Goal: Task Accomplishment & Management: Complete application form

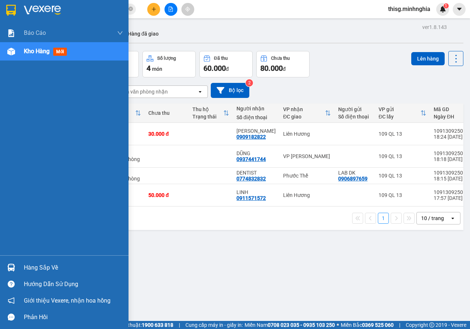
click at [9, 42] on div "Kho hàng mới" at bounding box center [64, 51] width 128 height 18
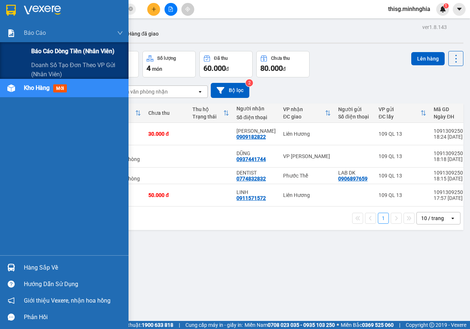
drag, startPoint x: 19, startPoint y: 36, endPoint x: 29, endPoint y: 44, distance: 12.3
click at [19, 36] on div "Báo cáo" at bounding box center [64, 33] width 128 height 18
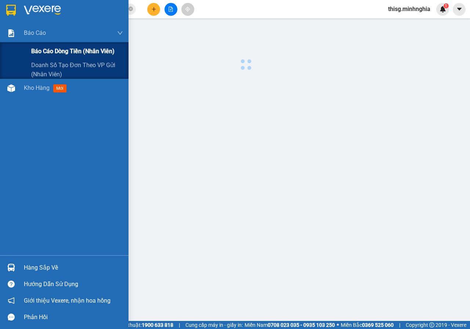
click at [47, 59] on div "Báo cáo dòng tiền (nhân viên)" at bounding box center [77, 51] width 92 height 18
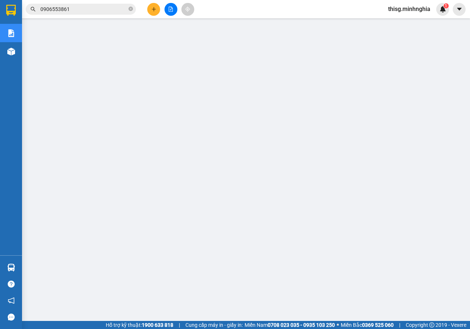
click at [154, 13] on button at bounding box center [153, 9] width 13 height 13
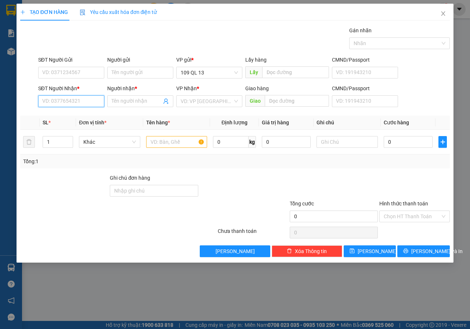
click at [69, 100] on input "SĐT Người Nhận *" at bounding box center [71, 101] width 66 height 12
type input "0349930794"
click at [127, 103] on input "Người nhận *" at bounding box center [137, 101] width 50 height 8
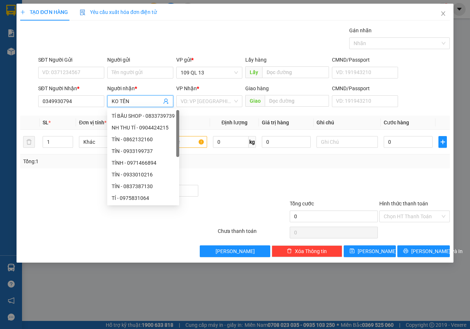
type input "KO TÊN"
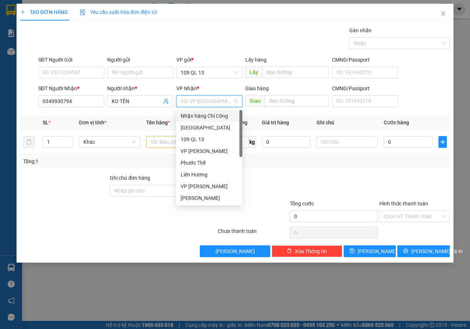
type input "V"
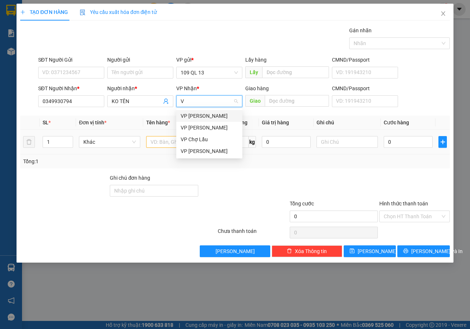
click at [219, 111] on div "VP [PERSON_NAME]" at bounding box center [209, 116] width 66 height 12
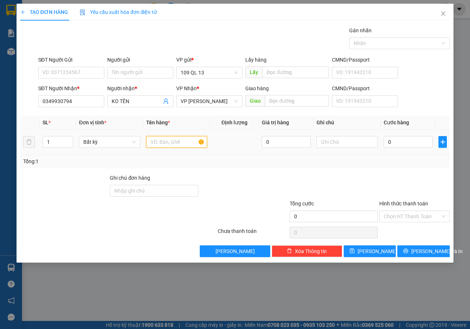
click at [177, 141] on input "text" at bounding box center [176, 142] width 61 height 12
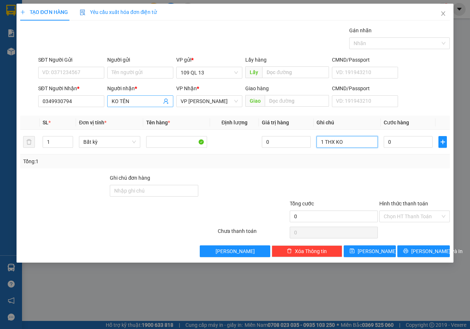
type input "1 THX KO"
drag, startPoint x: 126, startPoint y: 102, endPoint x: 42, endPoint y: 102, distance: 84.0
click at [54, 102] on div "SĐT Người Nhận * 0349930794 Người nhận * KO TÊN KO TÊN VP Nhận * VP [PERSON_NAM…" at bounding box center [244, 97] width 414 height 26
type input "BÌNH Ù"
click at [399, 214] on input "Hình thức thanh toán" at bounding box center [412, 216] width 57 height 11
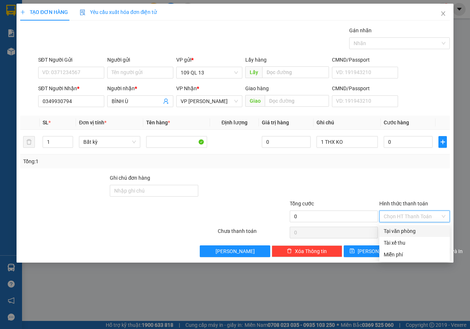
click at [399, 214] on input "Hình thức thanh toán" at bounding box center [412, 216] width 57 height 11
click at [389, 258] on div "Miễn phí" at bounding box center [415, 255] width 62 height 8
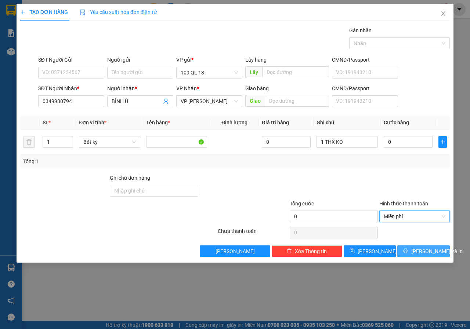
click at [406, 253] on button "[PERSON_NAME] và In" at bounding box center [423, 252] width 52 height 12
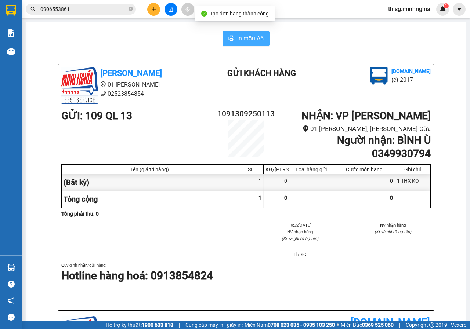
click at [258, 38] on span "In mẫu A5" at bounding box center [250, 38] width 26 height 9
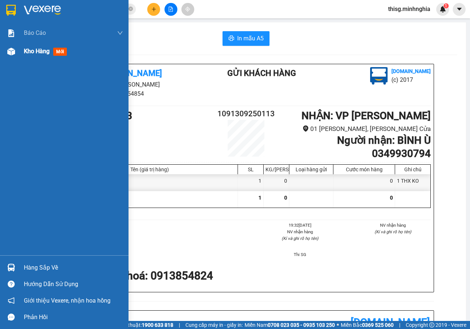
click at [25, 54] on span "Kho hàng" at bounding box center [37, 51] width 26 height 7
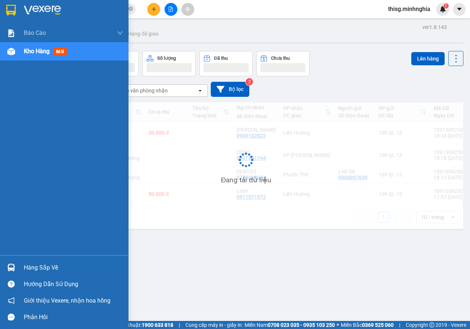
click at [25, 54] on span "Kho hàng" at bounding box center [37, 51] width 26 height 7
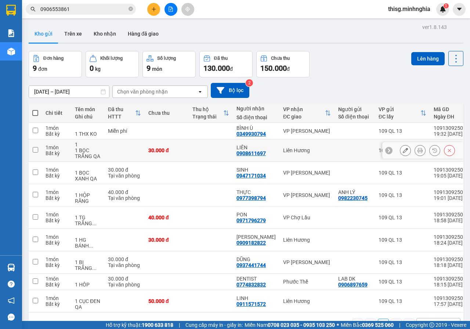
click at [290, 135] on td "VP [PERSON_NAME]" at bounding box center [306, 131] width 55 height 17
checkbox input "true"
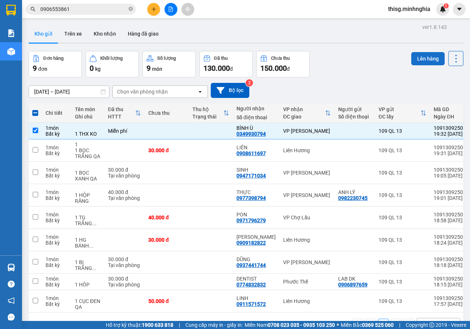
click at [412, 57] on button "Lên hàng" at bounding box center [427, 58] width 33 height 13
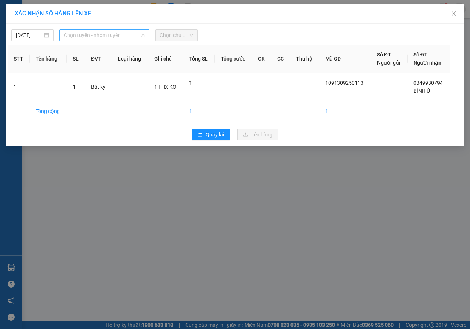
click at [87, 37] on span "Chọn tuyến - nhóm tuyến" at bounding box center [104, 35] width 81 height 11
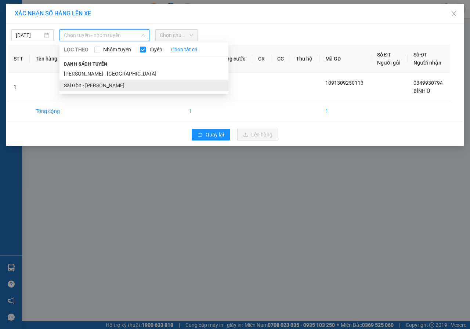
click at [84, 82] on li "Sài Gòn - [PERSON_NAME]" at bounding box center [143, 86] width 169 height 12
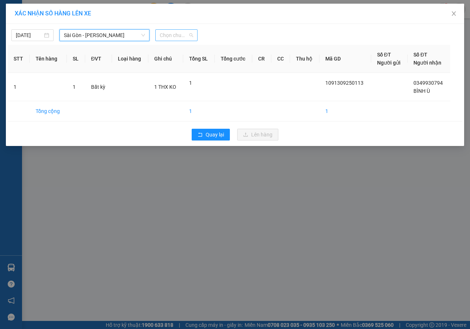
click at [193, 33] on div "Chọn chuyến" at bounding box center [176, 35] width 42 height 12
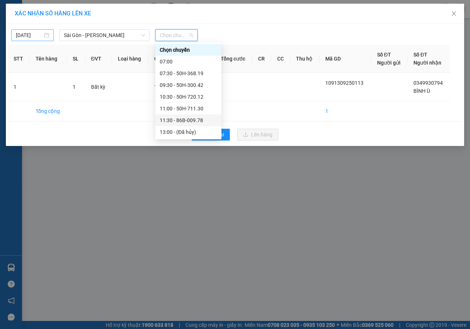
click at [37, 37] on input "[DATE]" at bounding box center [29, 35] width 27 height 8
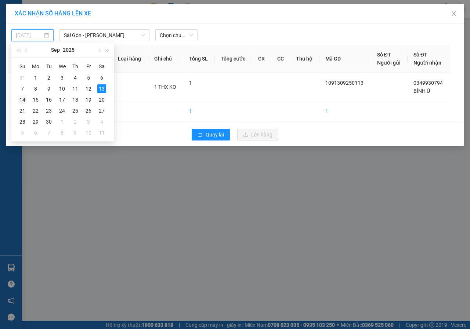
click at [25, 100] on div "14" at bounding box center [22, 99] width 9 height 9
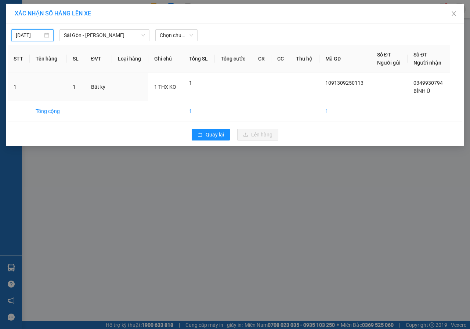
type input "[DATE]"
click at [193, 40] on span "Chọn chuyến" at bounding box center [176, 35] width 33 height 11
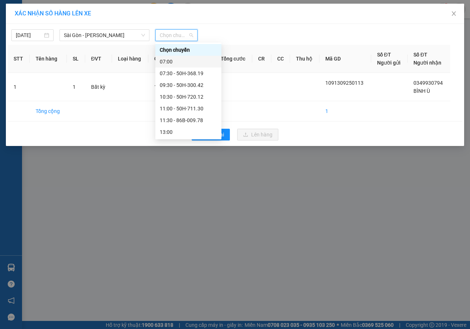
click at [179, 59] on div "07:00" at bounding box center [188, 62] width 57 height 8
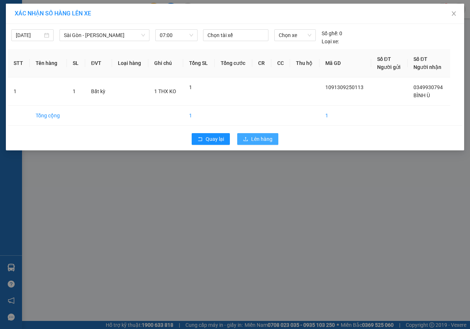
click at [252, 139] on span "Lên hàng" at bounding box center [261, 139] width 21 height 8
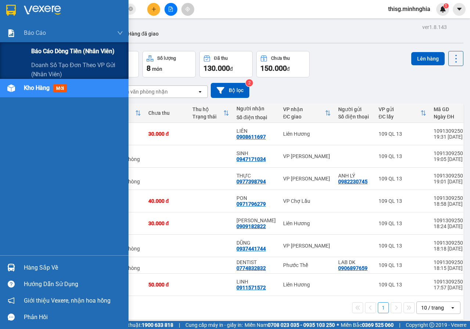
click at [42, 46] on div "Báo cáo dòng tiền (nhân viên)" at bounding box center [77, 51] width 92 height 18
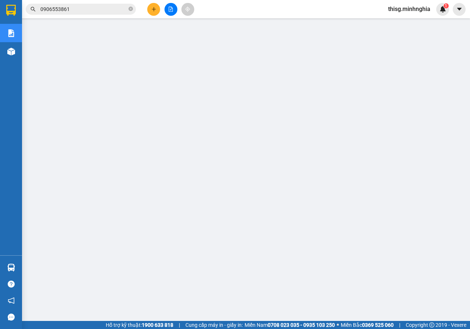
click at [150, 11] on button at bounding box center [153, 9] width 13 height 13
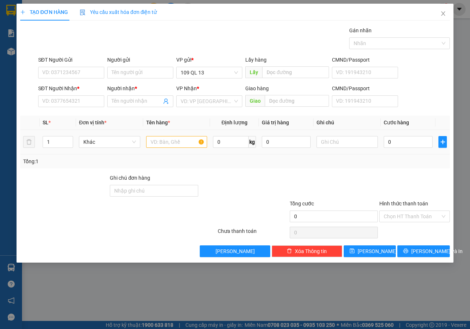
click at [171, 148] on div at bounding box center [176, 142] width 61 height 15
click at [172, 143] on input "text" at bounding box center [176, 142] width 61 height 12
click at [361, 143] on input "text" at bounding box center [346, 142] width 61 height 12
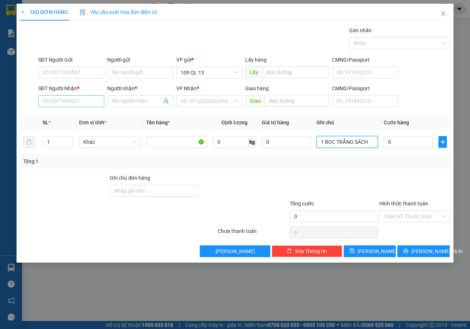
type input "1 BỌC TRẮNG SÁCH"
click at [61, 103] on input "SĐT Người Nhận *" at bounding box center [71, 101] width 66 height 12
type input "0817756720"
type input "[PERSON_NAME]"
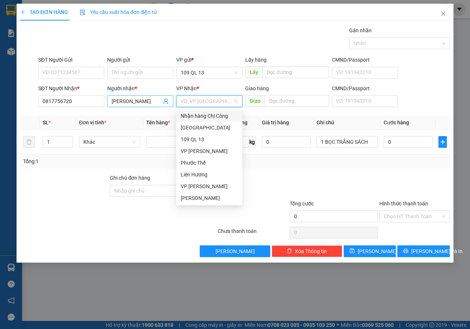
type input "C"
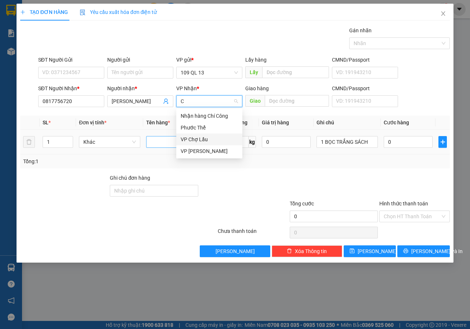
click at [199, 141] on div "VP Chợ Lầu" at bounding box center [209, 139] width 57 height 8
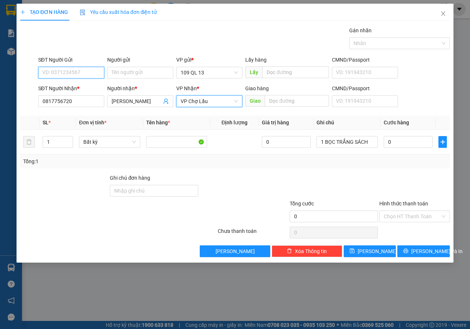
click at [70, 71] on input "SĐT Người Gửi" at bounding box center [71, 73] width 66 height 12
type input "0855256120"
drag, startPoint x: 82, startPoint y: 87, endPoint x: 253, endPoint y: 139, distance: 178.9
click at [81, 87] on div "0855256120 - TRÂM" at bounding box center [71, 87] width 57 height 8
type input "TRÂM"
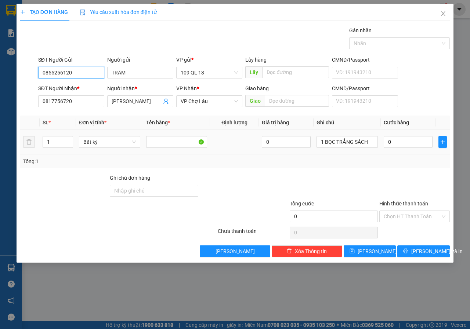
type input "0855256120"
click at [406, 148] on div "0" at bounding box center [408, 142] width 49 height 15
click at [407, 148] on div "0" at bounding box center [408, 142] width 49 height 15
click at [407, 145] on input "0" at bounding box center [408, 142] width 49 height 12
click at [392, 145] on input "0" at bounding box center [408, 142] width 49 height 12
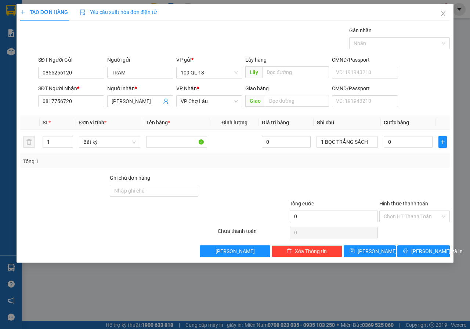
click at [410, 123] on th "Cước hàng" at bounding box center [408, 123] width 55 height 14
click at [406, 151] on td "0" at bounding box center [408, 142] width 55 height 25
click at [407, 147] on input "0" at bounding box center [408, 142] width 49 height 12
click at [407, 145] on input "0" at bounding box center [408, 142] width 49 height 12
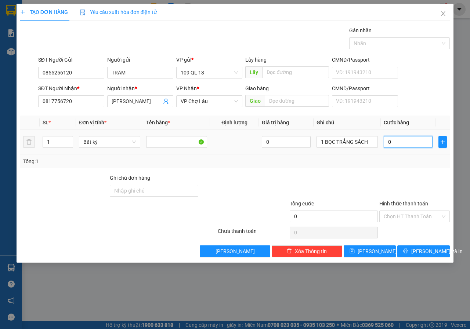
type input "03"
type input "3"
type input "030"
type input "30"
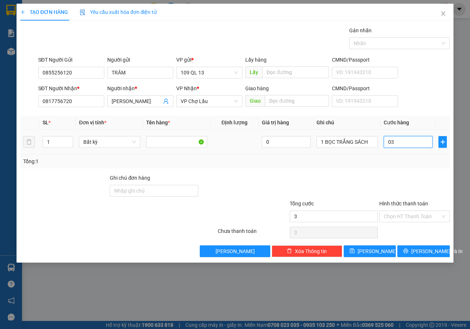
type input "30"
type input "30.000"
drag, startPoint x: 413, startPoint y: 79, endPoint x: 419, endPoint y: 85, distance: 8.0
click at [413, 79] on div "SĐT Người Gửi 0855256120 Người gửi TRÂM VP gửi * 109 QL 13 Lấy hàng Lấy CMND/Pa…" at bounding box center [244, 69] width 414 height 26
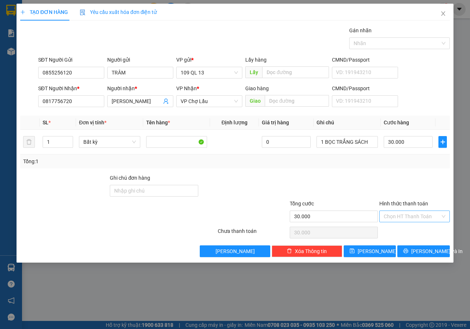
click at [409, 221] on input "Hình thức thanh toán" at bounding box center [412, 216] width 57 height 11
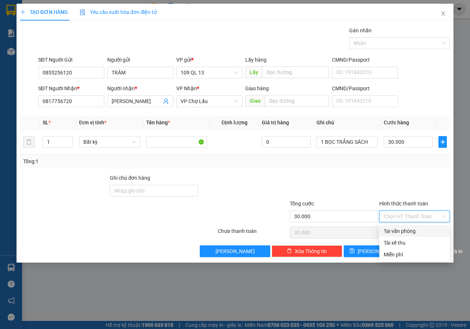
click at [405, 228] on div "Tại văn phòng" at bounding box center [415, 231] width 62 height 8
type input "0"
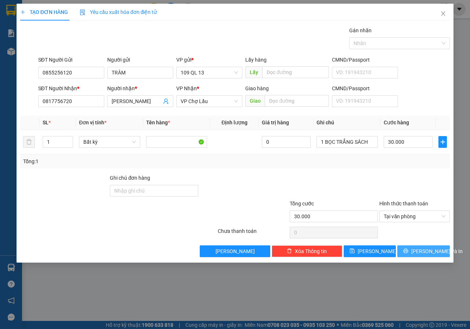
click at [419, 248] on span "[PERSON_NAME] và In" at bounding box center [436, 251] width 51 height 8
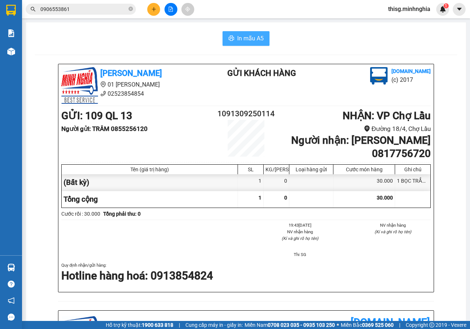
click at [229, 36] on icon "printer" at bounding box center [231, 38] width 6 height 6
click at [154, 10] on icon "plus" at bounding box center [153, 9] width 5 height 5
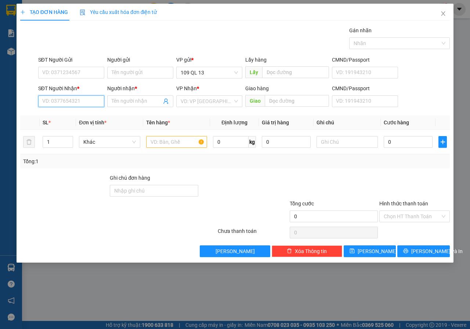
click at [83, 102] on input "SĐT Người Nhận *" at bounding box center [71, 101] width 66 height 12
click at [92, 112] on div "0909734768 - HỒNG YẾN" at bounding box center [72, 116] width 58 height 8
type input "0909734768"
type input "HỒNG YẾN"
type input "0909734768"
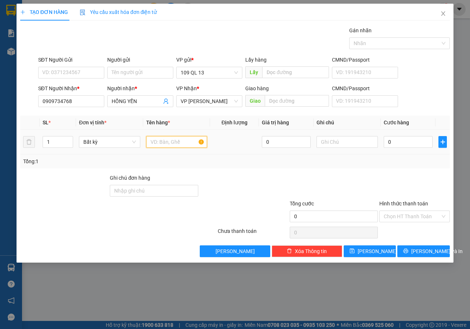
click at [167, 139] on input "text" at bounding box center [176, 142] width 61 height 12
click at [343, 146] on input "text" at bounding box center [346, 142] width 61 height 12
type input "1 THG HOA"
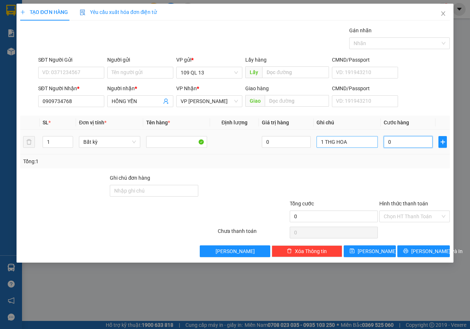
type input "5"
type input "50"
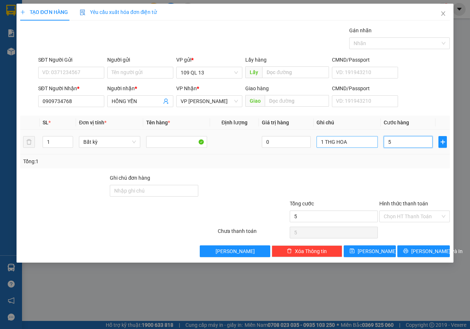
type input "50"
type input "50.000"
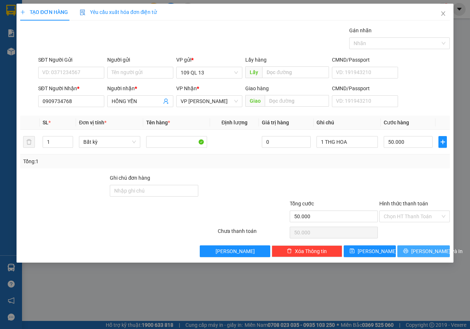
click at [429, 251] on span "[PERSON_NAME] và In" at bounding box center [436, 251] width 51 height 8
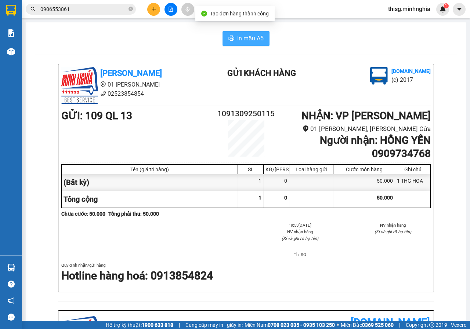
drag, startPoint x: 243, startPoint y: 45, endPoint x: 244, endPoint y: 38, distance: 7.4
click at [243, 43] on button "In mẫu A5" at bounding box center [245, 38] width 47 height 15
click at [244, 37] on span "In mẫu A5" at bounding box center [250, 38] width 26 height 9
click at [159, 10] on button at bounding box center [153, 9] width 13 height 13
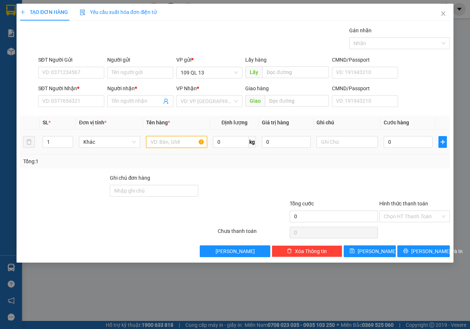
drag, startPoint x: 162, startPoint y: 138, endPoint x: 168, endPoint y: 141, distance: 6.2
click at [162, 138] on input "text" at bounding box center [176, 142] width 61 height 12
click at [349, 141] on input "text" at bounding box center [346, 142] width 61 height 12
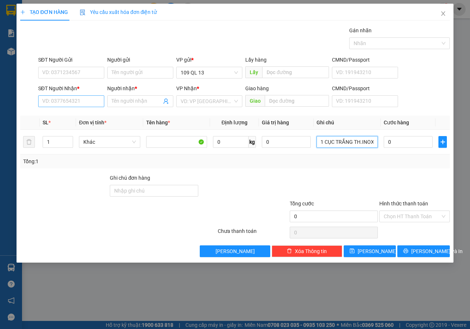
type input "1 CỤC TRẮNG TH.INOX"
click at [89, 103] on input "SĐT Người Nhận *" at bounding box center [71, 101] width 66 height 12
click at [100, 118] on div "0963546546 - TÂM" at bounding box center [71, 116] width 66 height 12
type input "0963546546"
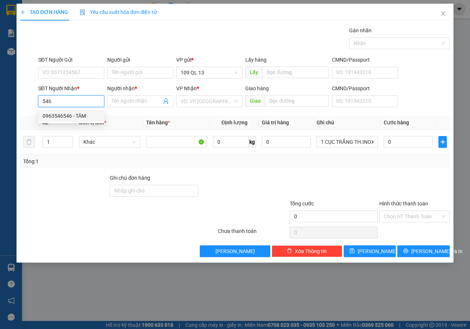
type input "TÂM"
type input "0963546546"
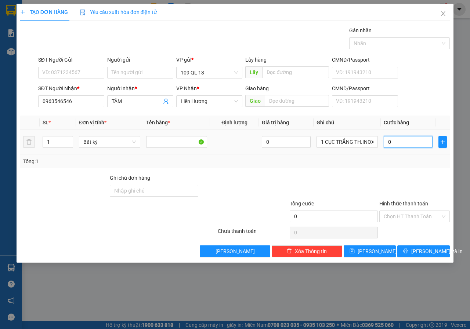
click at [417, 146] on input "0" at bounding box center [408, 142] width 49 height 12
type input "3"
type input "30"
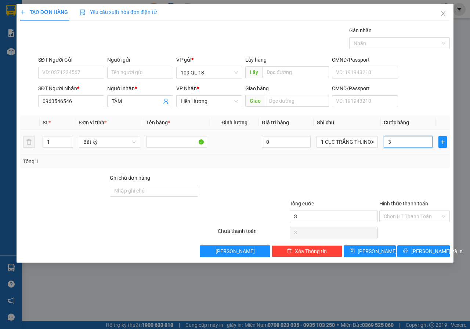
type input "30"
type input "30.000"
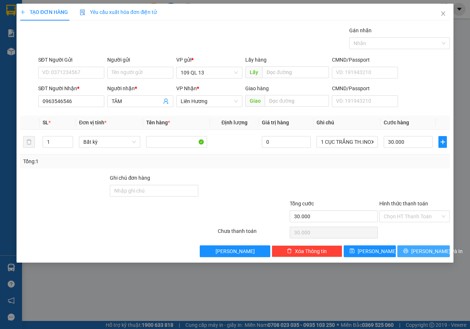
click at [425, 253] on span "[PERSON_NAME] và In" at bounding box center [436, 251] width 51 height 8
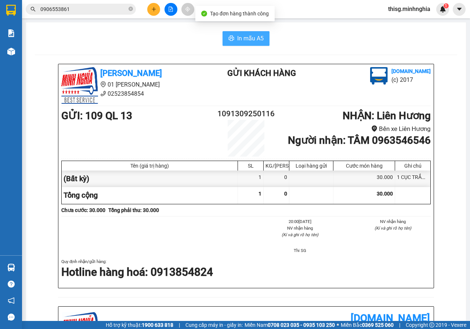
click at [239, 43] on span "In mẫu A5" at bounding box center [250, 38] width 26 height 9
click at [159, 7] on button at bounding box center [153, 9] width 13 height 13
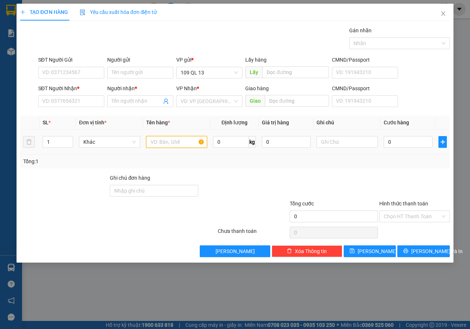
click at [159, 140] on input "text" at bounding box center [176, 142] width 61 height 12
click at [91, 106] on input "SĐT Người Nhận *" at bounding box center [71, 101] width 66 height 12
click at [347, 140] on input "text" at bounding box center [346, 142] width 61 height 12
type input "1 BỌC TRẮNG CỜ"
click at [89, 108] on div "SĐT Người Nhận * VD: 0377654321" at bounding box center [71, 97] width 66 height 26
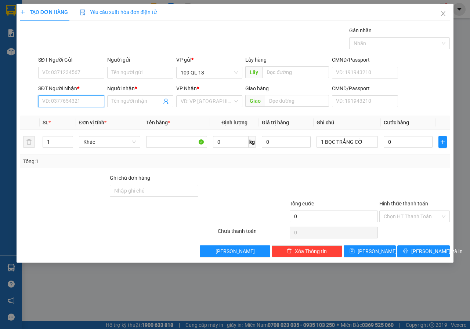
click at [96, 99] on input "SĐT Người Nhận *" at bounding box center [71, 101] width 66 height 12
type input "0862082824"
type input "TUYỀN"
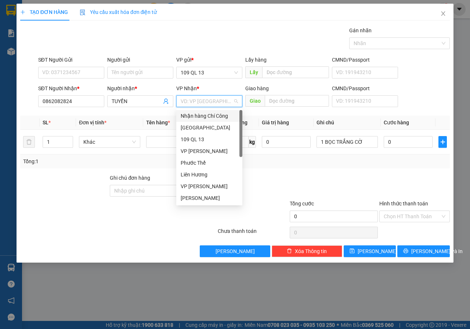
type input "V"
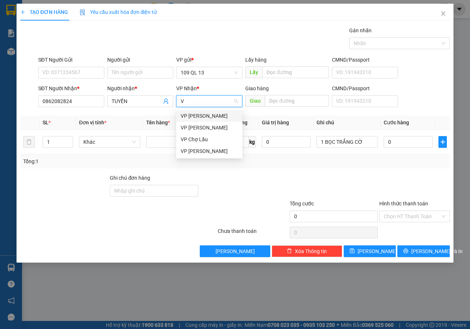
click at [224, 112] on div "VP [PERSON_NAME]" at bounding box center [209, 116] width 57 height 8
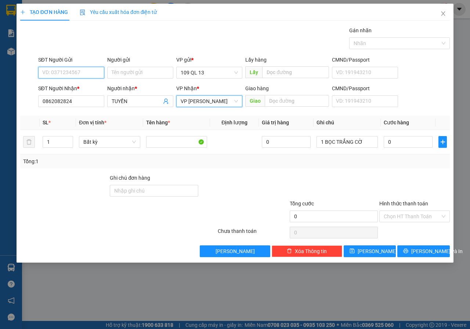
click at [94, 74] on input "SĐT Người Gửi" at bounding box center [71, 73] width 66 height 12
click at [426, 137] on input "0" at bounding box center [408, 142] width 49 height 12
type input "3"
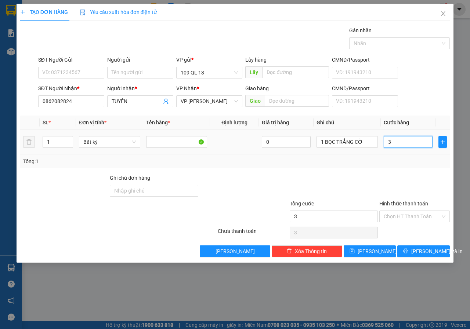
type input "30"
type input "30.000"
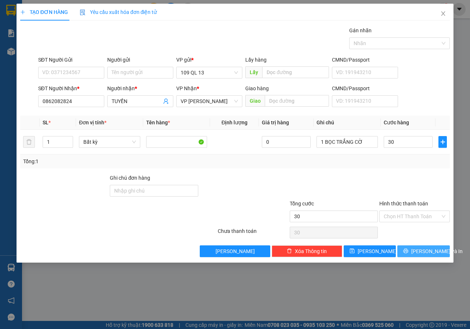
type input "30.000"
click at [420, 247] on span "[PERSON_NAME] và In" at bounding box center [436, 251] width 51 height 8
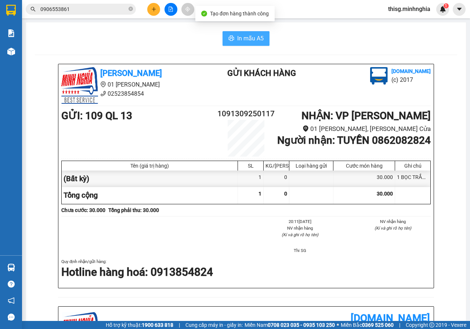
click at [237, 40] on span "In mẫu A5" at bounding box center [250, 38] width 26 height 9
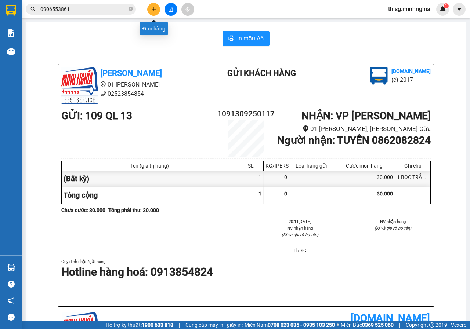
click at [151, 4] on button at bounding box center [153, 9] width 13 height 13
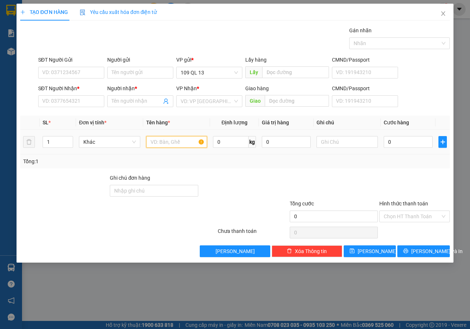
click at [177, 143] on input "text" at bounding box center [176, 142] width 61 height 12
click at [339, 141] on input "text" at bounding box center [346, 142] width 61 height 12
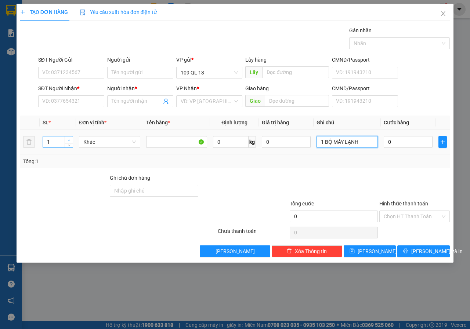
type input "1 BỘ MÁY LẠNH"
type input "2"
click at [68, 140] on icon "up" at bounding box center [69, 140] width 3 height 3
click at [74, 99] on input "SĐT Người Nhận *" at bounding box center [71, 101] width 66 height 12
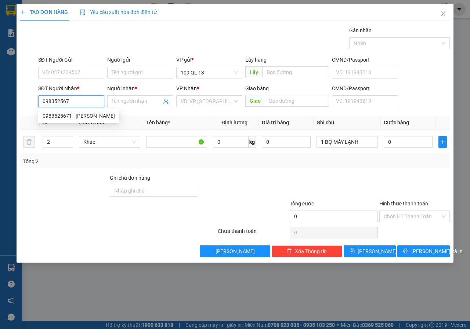
type input "0983525671"
click at [66, 113] on div "0983525671 - [PERSON_NAME]" at bounding box center [79, 116] width 72 height 8
type input "VÂN"
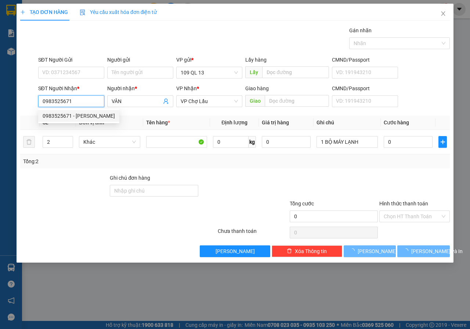
type input "0983525671"
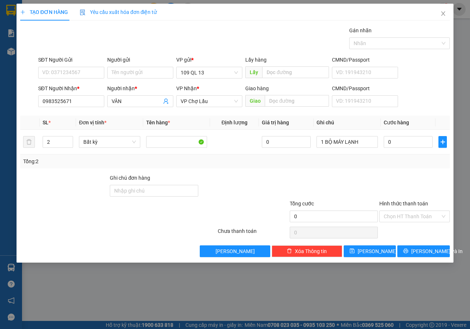
click at [91, 63] on div "SĐT Người Gửi" at bounding box center [71, 60] width 66 height 8
click at [91, 67] on input "SĐT Người Gửi" at bounding box center [71, 73] width 66 height 12
click at [86, 69] on input "SĐT Người Gửi" at bounding box center [71, 73] width 66 height 12
click at [82, 88] on div "0358064002 - TÂM" at bounding box center [71, 87] width 57 height 8
type input "0358064002"
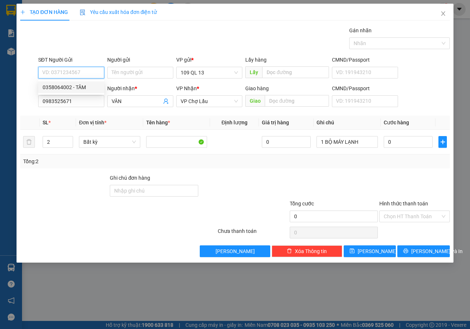
type input "TÂM"
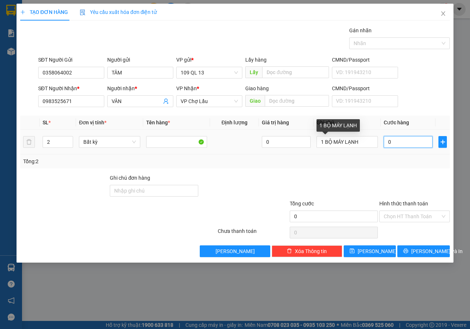
click at [404, 143] on input "0" at bounding box center [408, 142] width 49 height 12
type input "1"
type input "15"
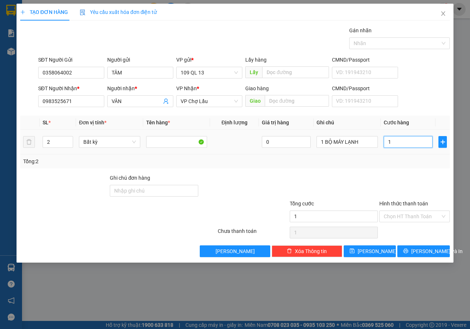
type input "15"
type input "150"
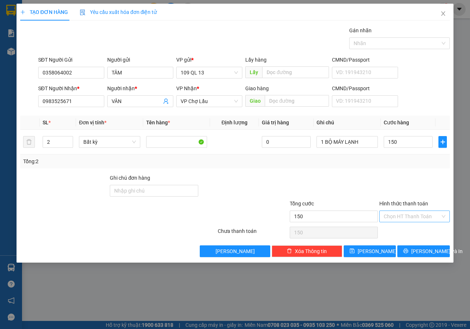
type input "150.000"
click at [395, 212] on input "Hình thức thanh toán" at bounding box center [412, 216] width 57 height 11
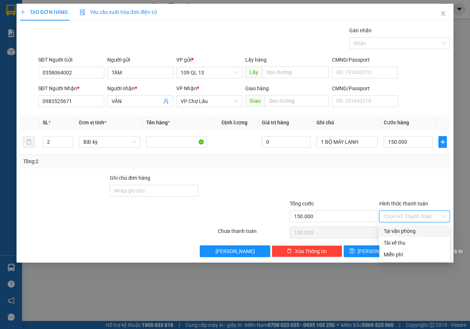
click at [396, 231] on div "Tại văn phòng" at bounding box center [415, 231] width 62 height 8
type input "0"
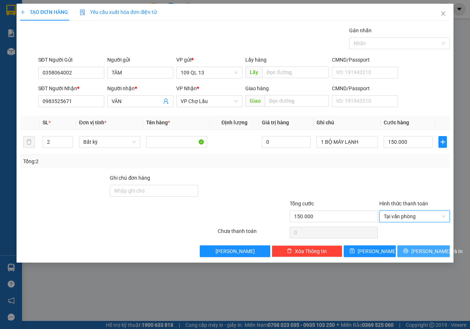
click at [432, 252] on span "[PERSON_NAME] và In" at bounding box center [436, 251] width 51 height 8
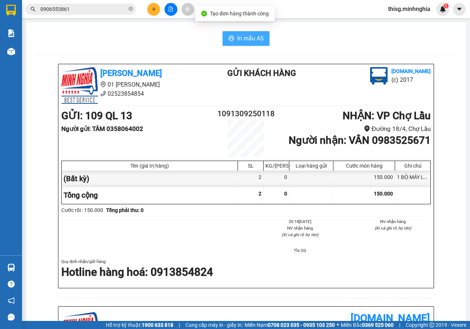
click at [229, 32] on button "In mẫu A5" at bounding box center [245, 38] width 47 height 15
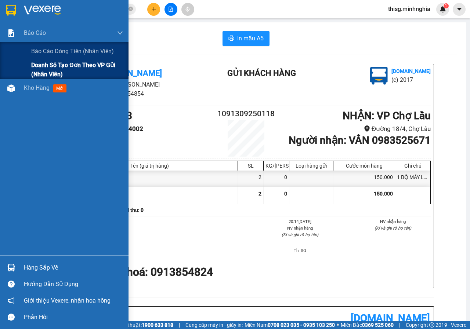
click at [33, 61] on span "Doanh số tạo đơn theo VP gửi (nhân viên)" at bounding box center [77, 70] width 92 height 18
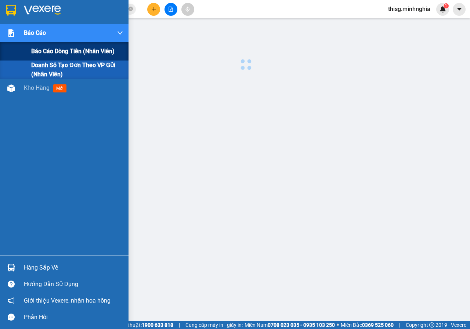
click at [40, 52] on span "Báo cáo dòng tiền (nhân viên)" at bounding box center [72, 51] width 83 height 9
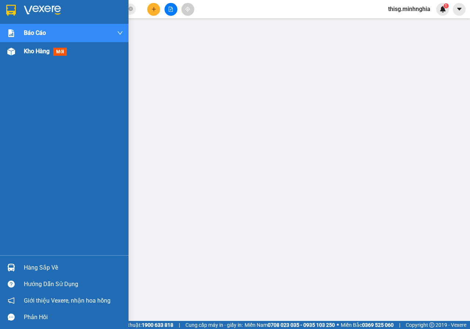
click at [17, 50] on div at bounding box center [11, 51] width 13 height 13
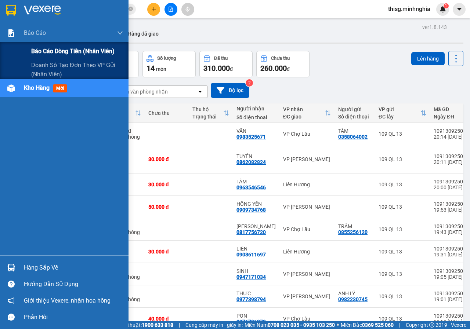
click at [36, 49] on span "Báo cáo dòng tiền (nhân viên)" at bounding box center [72, 51] width 83 height 9
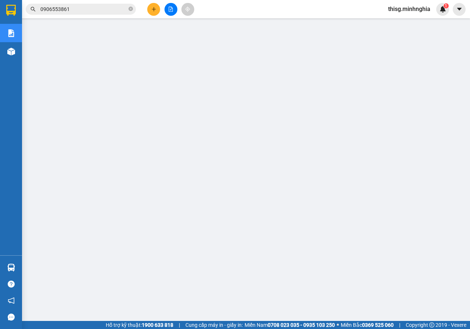
click at [166, 11] on button at bounding box center [170, 9] width 13 height 13
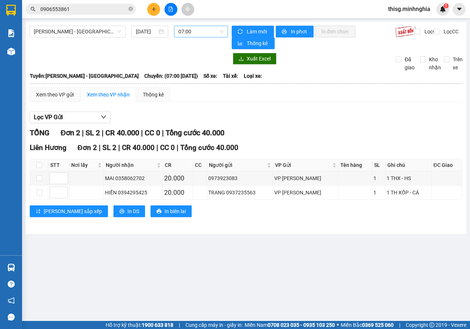
click at [193, 33] on span "07:00" at bounding box center [200, 31] width 45 height 11
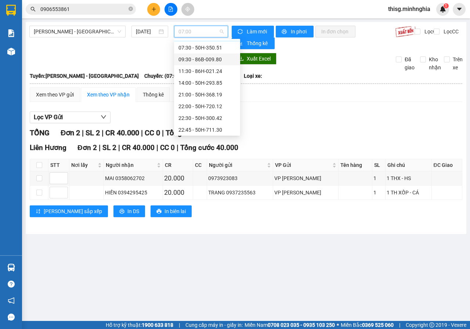
scroll to position [59, 0]
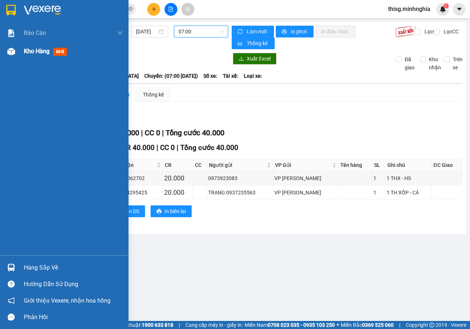
click at [10, 59] on div "Báo cáo Báo cáo dòng tiền (nhân viên) Doanh số tạo đơn theo VP gửi (nhân viên) …" at bounding box center [64, 140] width 128 height 232
click at [14, 52] on img at bounding box center [11, 52] width 8 height 8
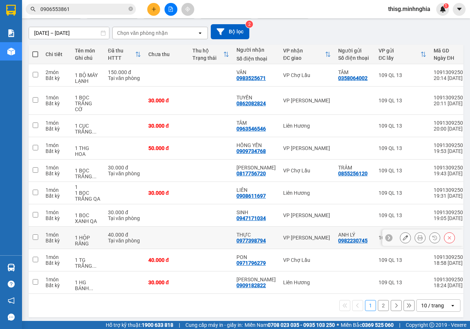
drag, startPoint x: 305, startPoint y: 236, endPoint x: 314, endPoint y: 228, distance: 11.7
click at [305, 236] on td "VP [PERSON_NAME]" at bounding box center [306, 238] width 55 height 22
checkbox input "true"
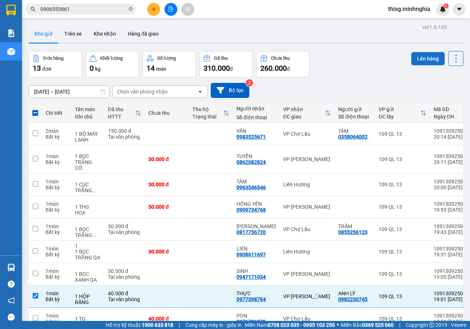
click at [418, 55] on button "Lên hàng" at bounding box center [427, 58] width 33 height 13
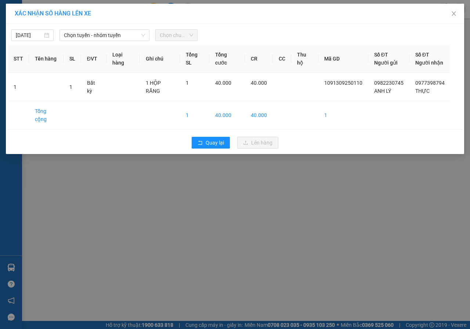
click at [101, 37] on span "Chọn tuyến - nhóm tuyến" at bounding box center [104, 35] width 81 height 11
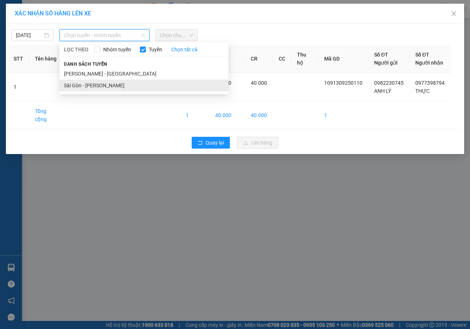
click at [97, 81] on li "Sài Gòn - [PERSON_NAME]" at bounding box center [143, 86] width 169 height 12
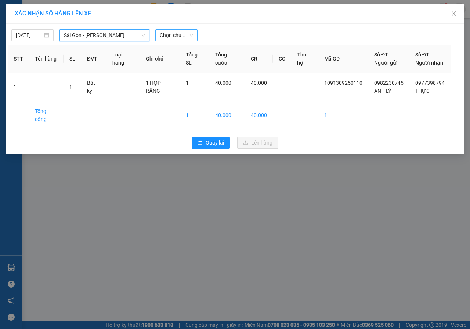
drag, startPoint x: 167, startPoint y: 36, endPoint x: 178, endPoint y: 37, distance: 11.5
click at [170, 35] on span "Chọn chuyến" at bounding box center [176, 35] width 33 height 11
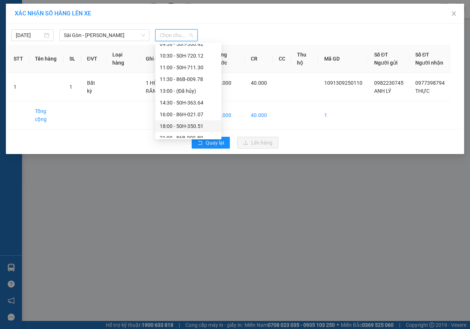
scroll to position [70, 0]
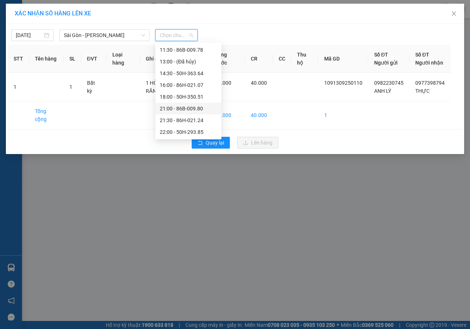
click at [178, 105] on div "21:00 - 86B-009.80" at bounding box center [188, 109] width 57 height 8
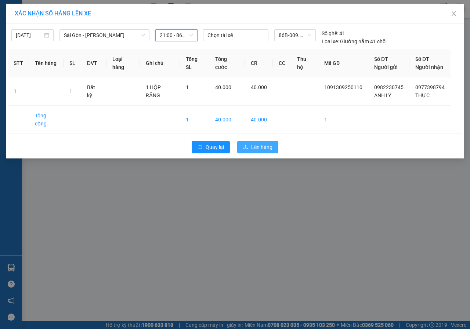
click at [262, 143] on span "Lên hàng" at bounding box center [261, 147] width 21 height 8
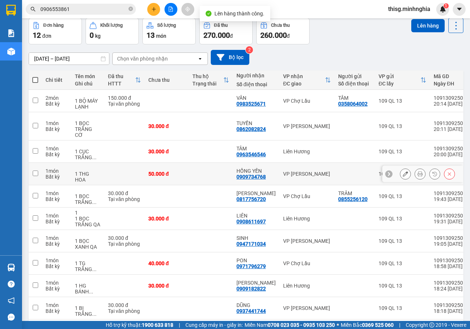
scroll to position [59, 0]
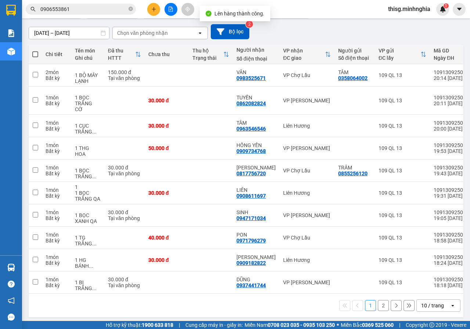
click at [378, 303] on button "2" at bounding box center [383, 305] width 11 height 11
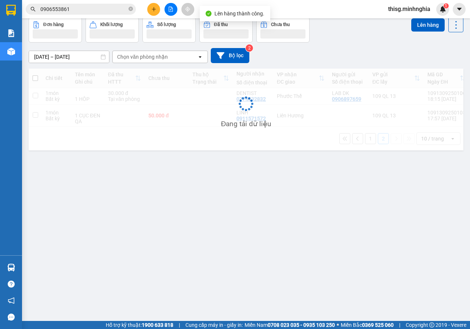
scroll to position [34, 0]
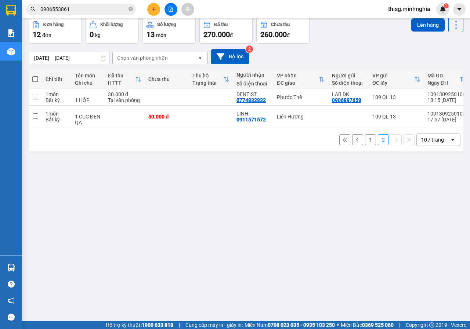
click at [365, 145] on button "1" at bounding box center [370, 139] width 11 height 11
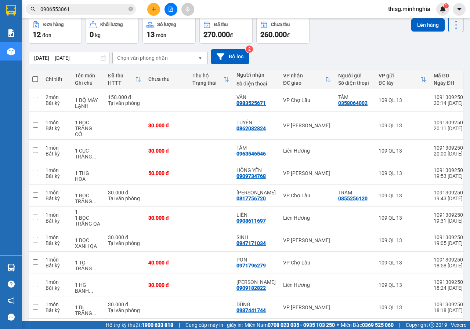
click at [41, 81] on th at bounding box center [35, 79] width 13 height 19
click at [38, 80] on th at bounding box center [35, 79] width 13 height 19
click at [36, 80] on span at bounding box center [35, 79] width 6 height 6
click at [35, 76] on input "checkbox" at bounding box center [35, 76] width 0 height 0
checkbox input "true"
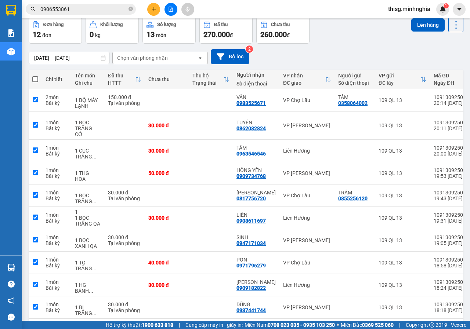
checkbox input "true"
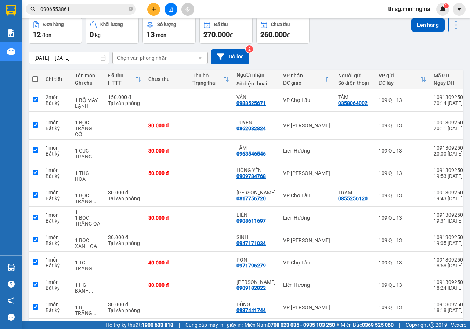
checkbox input "true"
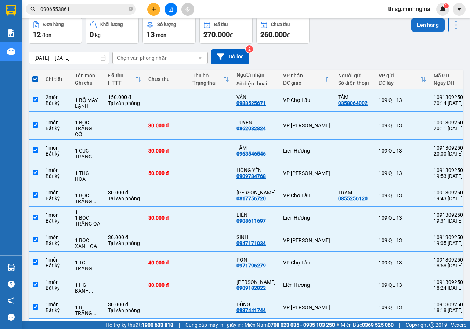
click at [411, 23] on button "Lên hàng" at bounding box center [427, 24] width 33 height 13
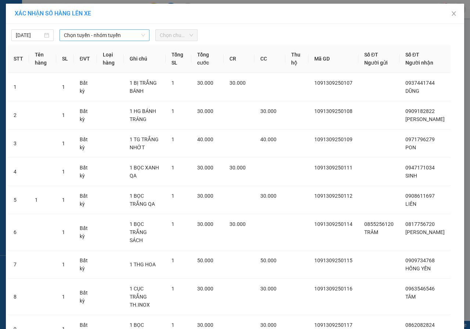
click at [131, 32] on span "Chọn tuyến - nhóm tuyến" at bounding box center [104, 35] width 81 height 11
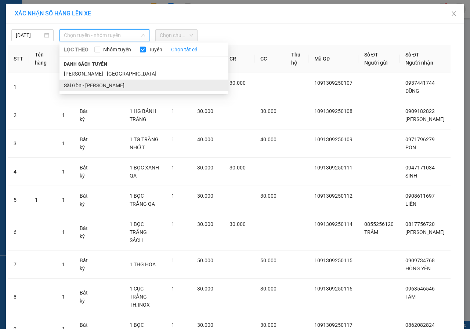
click at [90, 87] on li "Sài Gòn - [PERSON_NAME]" at bounding box center [143, 86] width 169 height 12
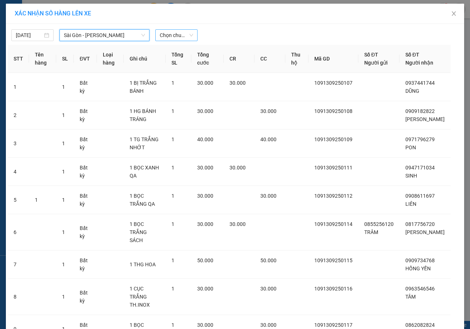
click at [185, 37] on span "Chọn chuyến" at bounding box center [176, 35] width 33 height 11
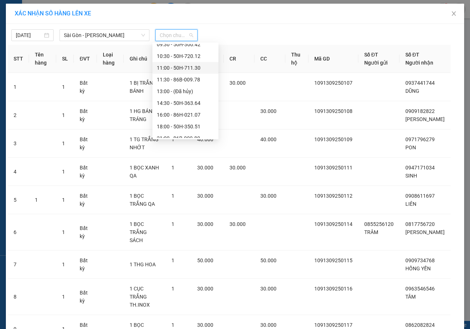
scroll to position [70, 0]
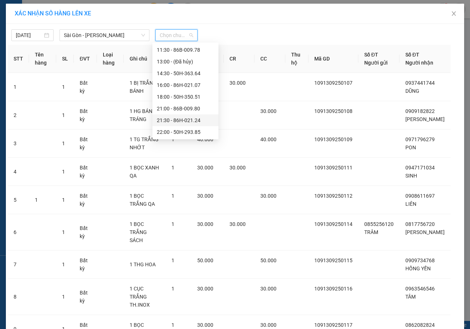
click at [177, 119] on div "21:30 - 86H-021.24" at bounding box center [185, 120] width 57 height 8
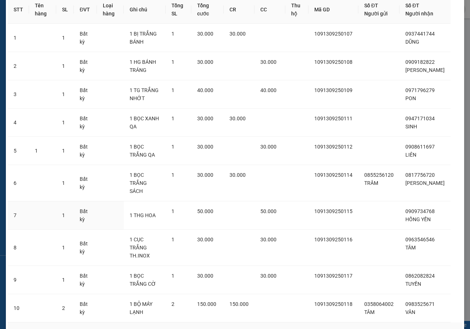
scroll to position [101, 0]
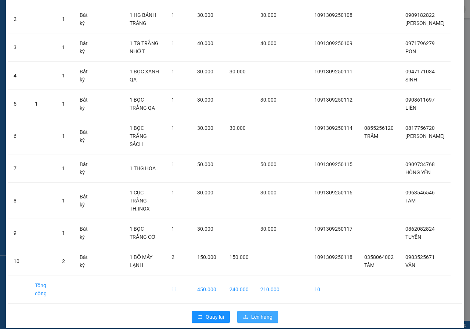
click at [269, 313] on span "Lên hàng" at bounding box center [261, 317] width 21 height 8
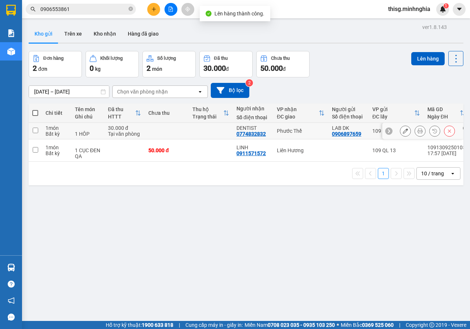
drag, startPoint x: 50, startPoint y: 131, endPoint x: 50, endPoint y: 141, distance: 9.5
click at [50, 132] on div "Bất kỳ" at bounding box center [57, 134] width 22 height 6
checkbox input "true"
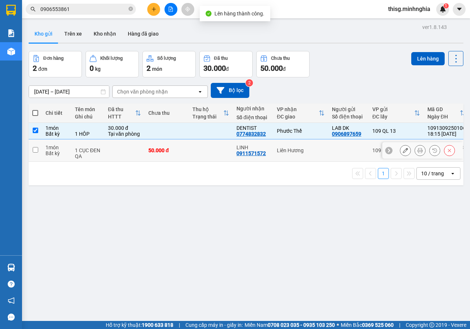
click at [50, 141] on td "1 món Bất kỳ" at bounding box center [56, 150] width 29 height 22
checkbox input "true"
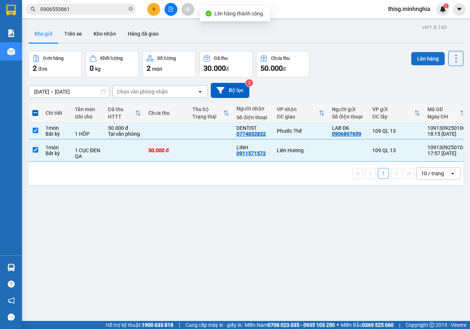
click at [411, 59] on button "Lên hàng" at bounding box center [427, 58] width 33 height 13
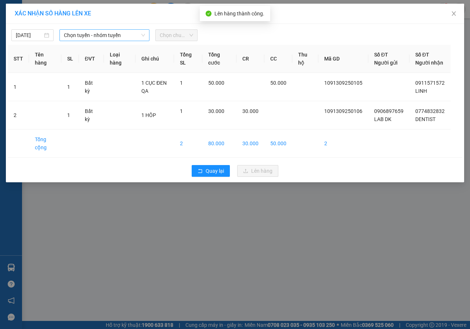
click at [108, 35] on span "Chọn tuyến - nhóm tuyến" at bounding box center [104, 35] width 81 height 11
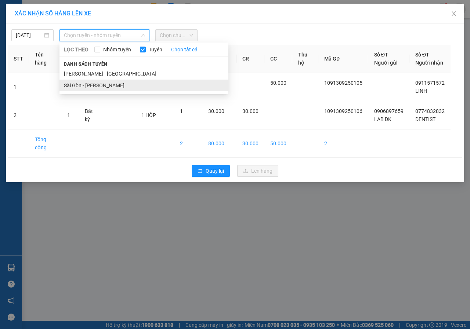
click at [104, 83] on li "Sài Gòn - [PERSON_NAME]" at bounding box center [143, 86] width 169 height 12
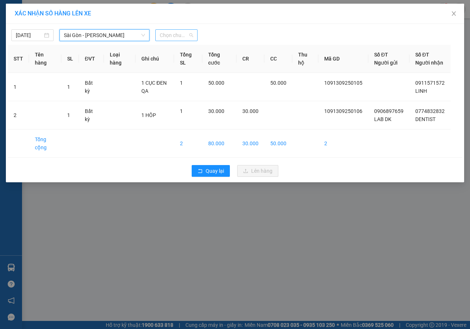
click at [174, 36] on span "Chọn chuyến" at bounding box center [176, 35] width 33 height 11
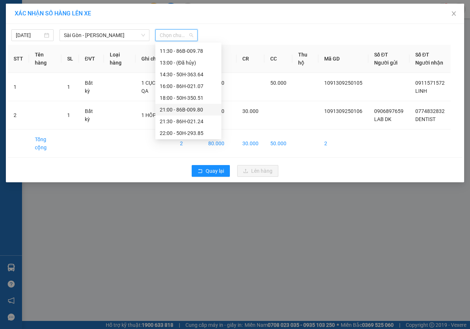
scroll to position [70, 0]
click at [185, 121] on div "21:30 - 86H-021.24" at bounding box center [188, 120] width 57 height 8
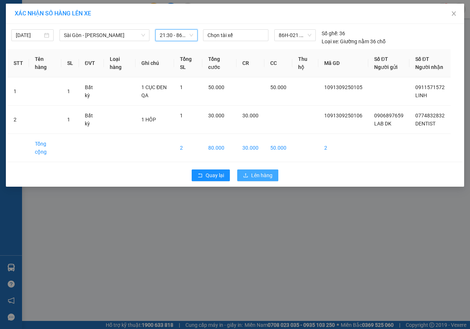
click at [261, 179] on span "Lên hàng" at bounding box center [261, 175] width 21 height 8
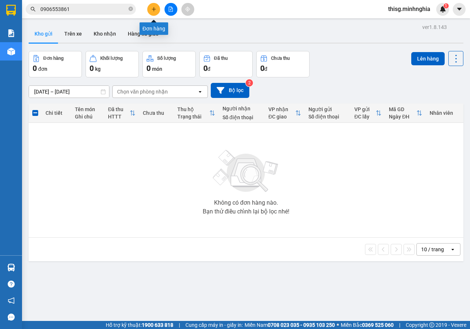
click at [153, 14] on button at bounding box center [153, 9] width 13 height 13
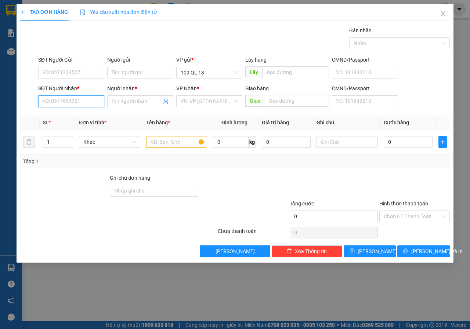
click at [87, 100] on input "SĐT Người Nhận *" at bounding box center [71, 101] width 66 height 12
click at [95, 114] on div "0961630630 - KHOA" at bounding box center [71, 116] width 57 height 8
type input "0961630630"
type input "KHOA"
type input "0961630630"
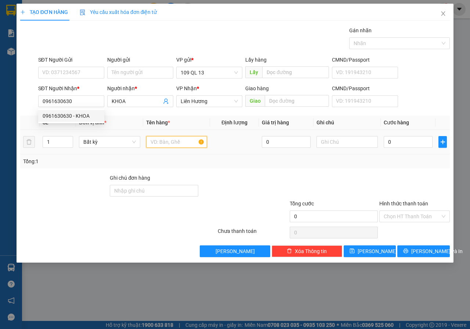
click at [187, 145] on input "text" at bounding box center [176, 142] width 61 height 12
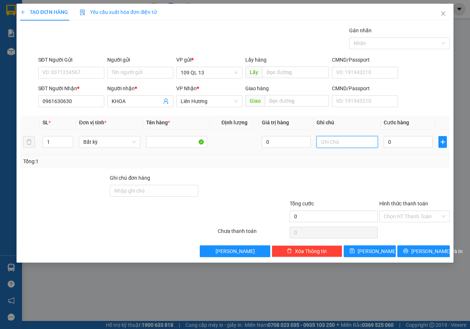
click at [339, 141] on input "text" at bounding box center [346, 142] width 61 height 12
type input "1 CỤC TRẮNG LK"
type input "3"
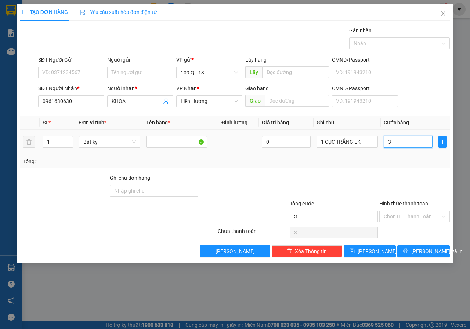
type input "30"
type input "30.000"
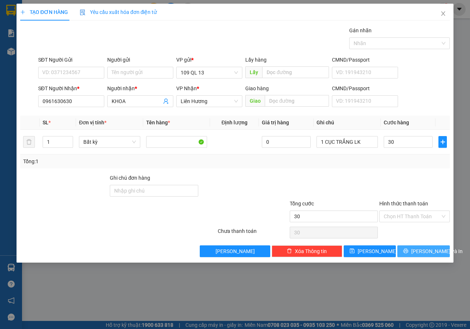
type input "30.000"
click at [424, 255] on span "[PERSON_NAME] và In" at bounding box center [436, 251] width 51 height 8
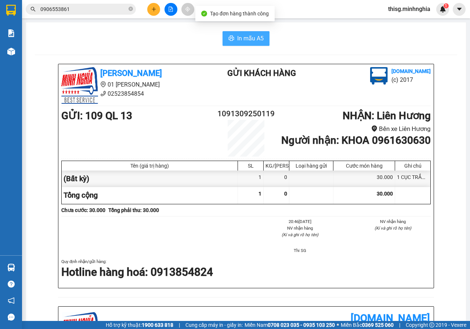
click at [251, 43] on span "In mẫu A5" at bounding box center [250, 38] width 26 height 9
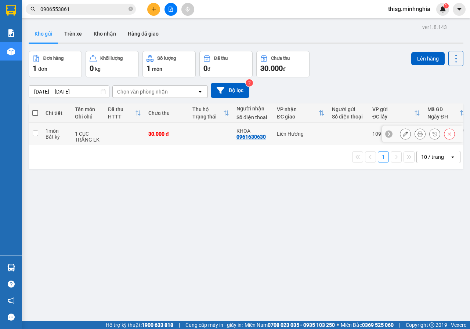
click at [297, 132] on div "Liên Hương" at bounding box center [301, 134] width 48 height 6
checkbox input "true"
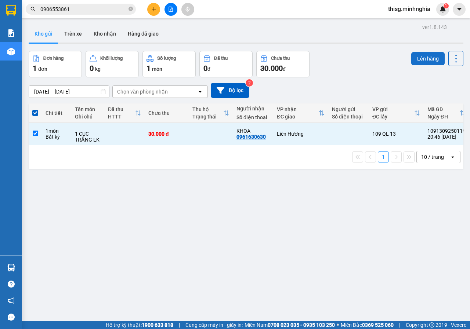
click at [417, 57] on button "Lên hàng" at bounding box center [427, 58] width 33 height 13
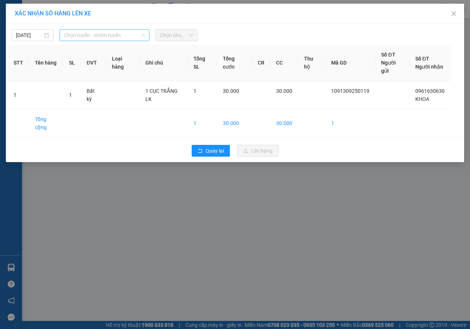
click at [127, 36] on span "Chọn tuyến - nhóm tuyến" at bounding box center [104, 35] width 81 height 11
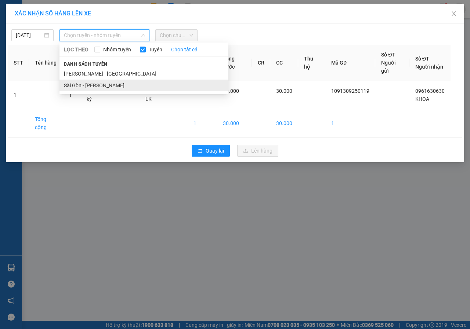
click at [105, 85] on li "Sài Gòn - [PERSON_NAME]" at bounding box center [143, 86] width 169 height 12
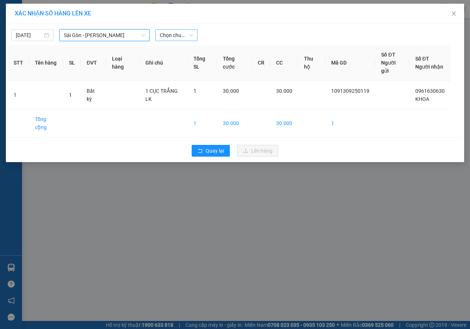
click at [167, 30] on span "Chọn chuyến" at bounding box center [176, 35] width 33 height 11
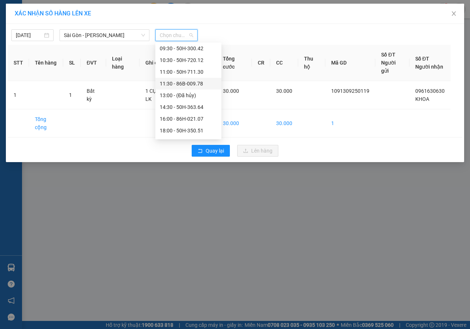
scroll to position [70, 0]
click at [163, 118] on div "21:30 - 86H-021.24" at bounding box center [188, 120] width 57 height 8
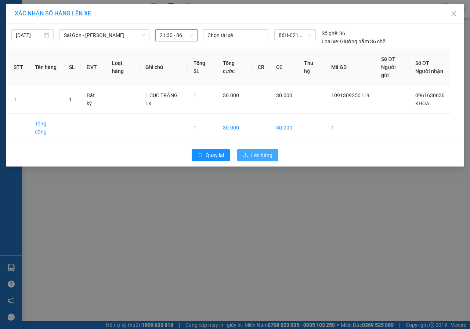
click at [254, 156] on span "Lên hàng" at bounding box center [261, 155] width 21 height 8
